Goal: Transaction & Acquisition: Purchase product/service

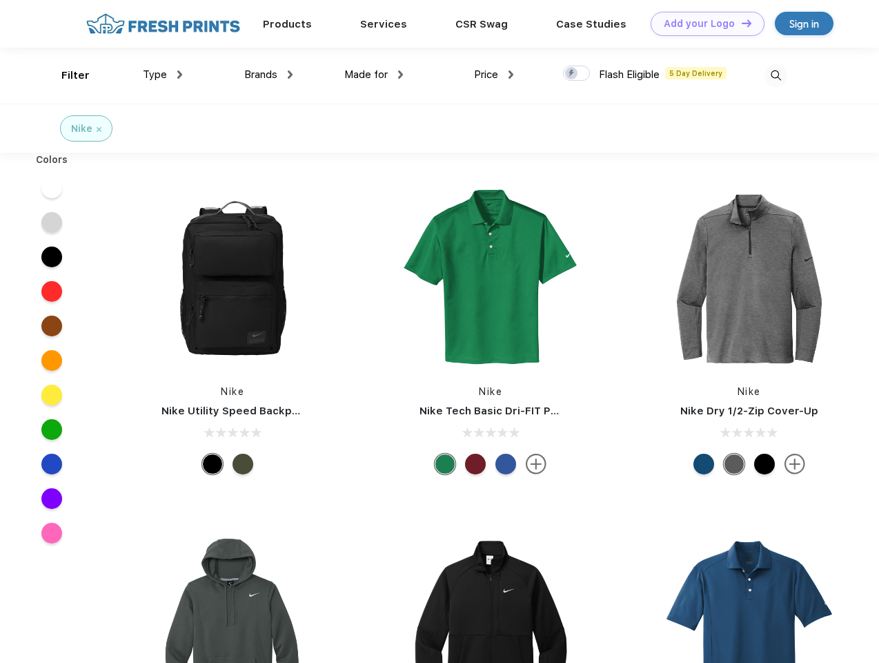
click at [703, 23] on link "Add your Logo Design Tool" at bounding box center [708, 24] width 114 height 24
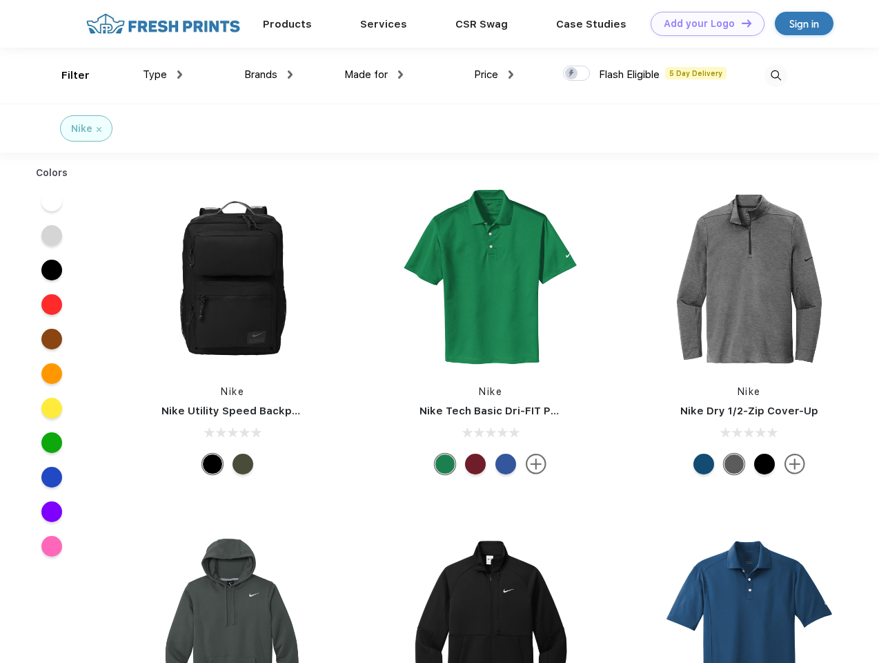
click at [0, 0] on div "Design Tool" at bounding box center [0, 0] width 0 height 0
click at [741, 23] on link "Add your Logo Design Tool" at bounding box center [708, 24] width 114 height 24
click at [66, 75] on div "Filter" at bounding box center [75, 76] width 28 height 16
click at [163, 75] on span "Type" at bounding box center [155, 74] width 24 height 12
click at [269, 75] on span "Brands" at bounding box center [260, 74] width 33 height 12
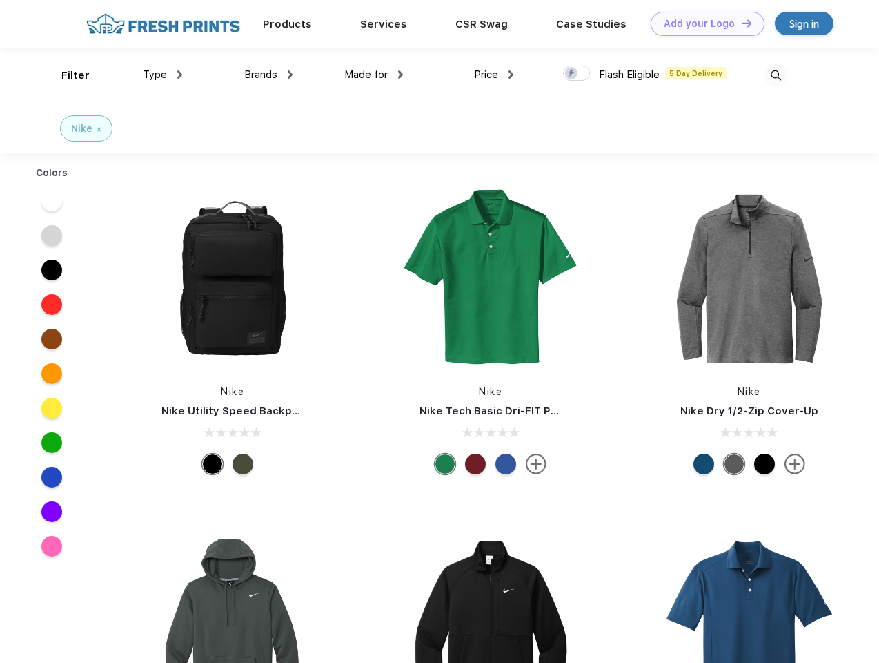
click at [374, 75] on span "Made for" at bounding box center [365, 74] width 43 height 12
click at [494, 75] on span "Price" at bounding box center [486, 74] width 24 height 12
click at [577, 74] on div at bounding box center [576, 73] width 27 height 15
click at [572, 74] on input "checkbox" at bounding box center [567, 69] width 9 height 9
click at [776, 75] on img at bounding box center [776, 75] width 23 height 23
